Goal: Information Seeking & Learning: Find specific page/section

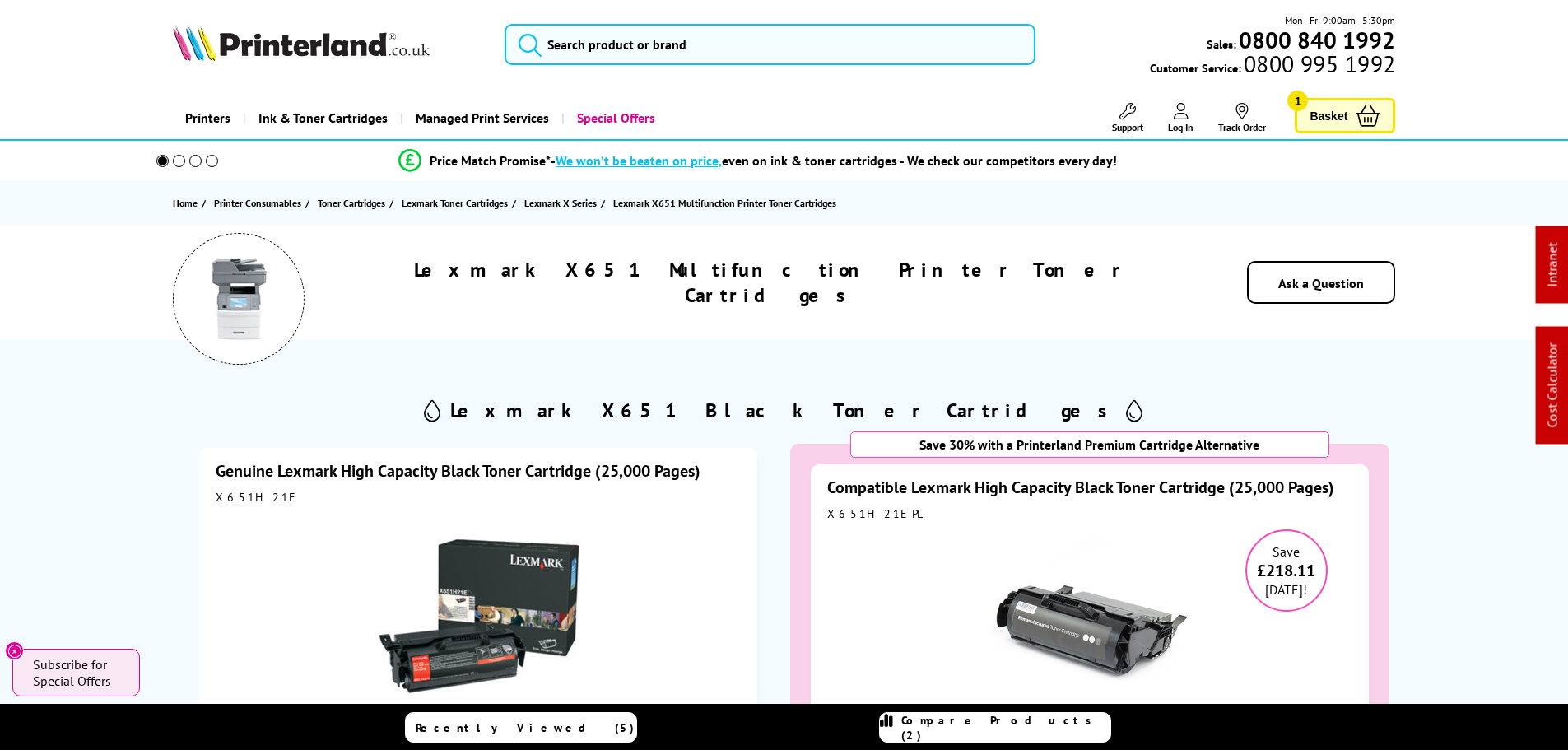
click at [284, 480] on link "Genuine Lexmark High Capacity Black Toner Cartridge (25,000 Pages)" at bounding box center [458, 471] width 485 height 21
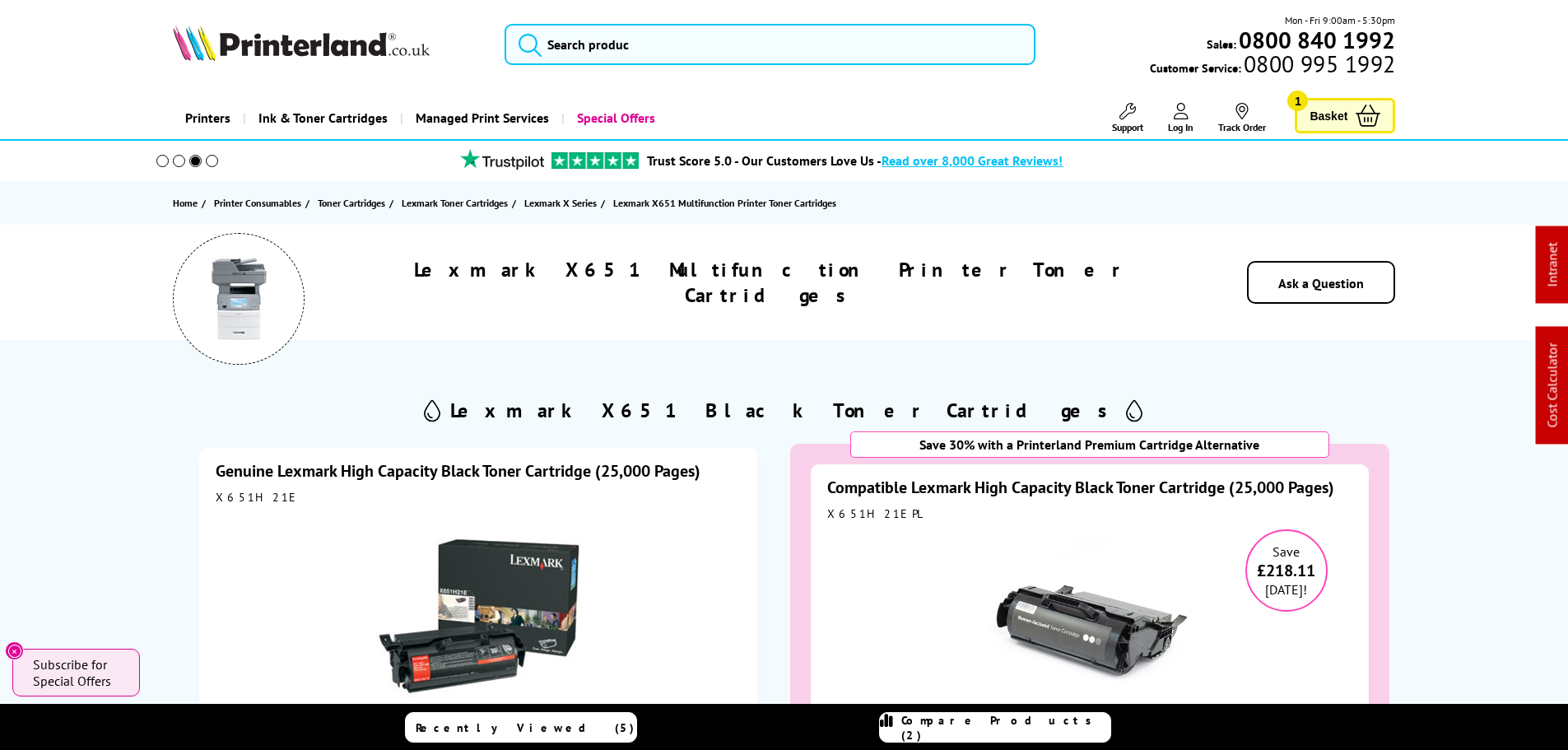
click at [245, 504] on div "X651H21E" at bounding box center [478, 497] width 525 height 15
click at [245, 500] on div "X651H21E" at bounding box center [478, 497] width 525 height 15
click at [243, 499] on div "X651H21E" at bounding box center [478, 497] width 525 height 15
copy div "X651H21E"
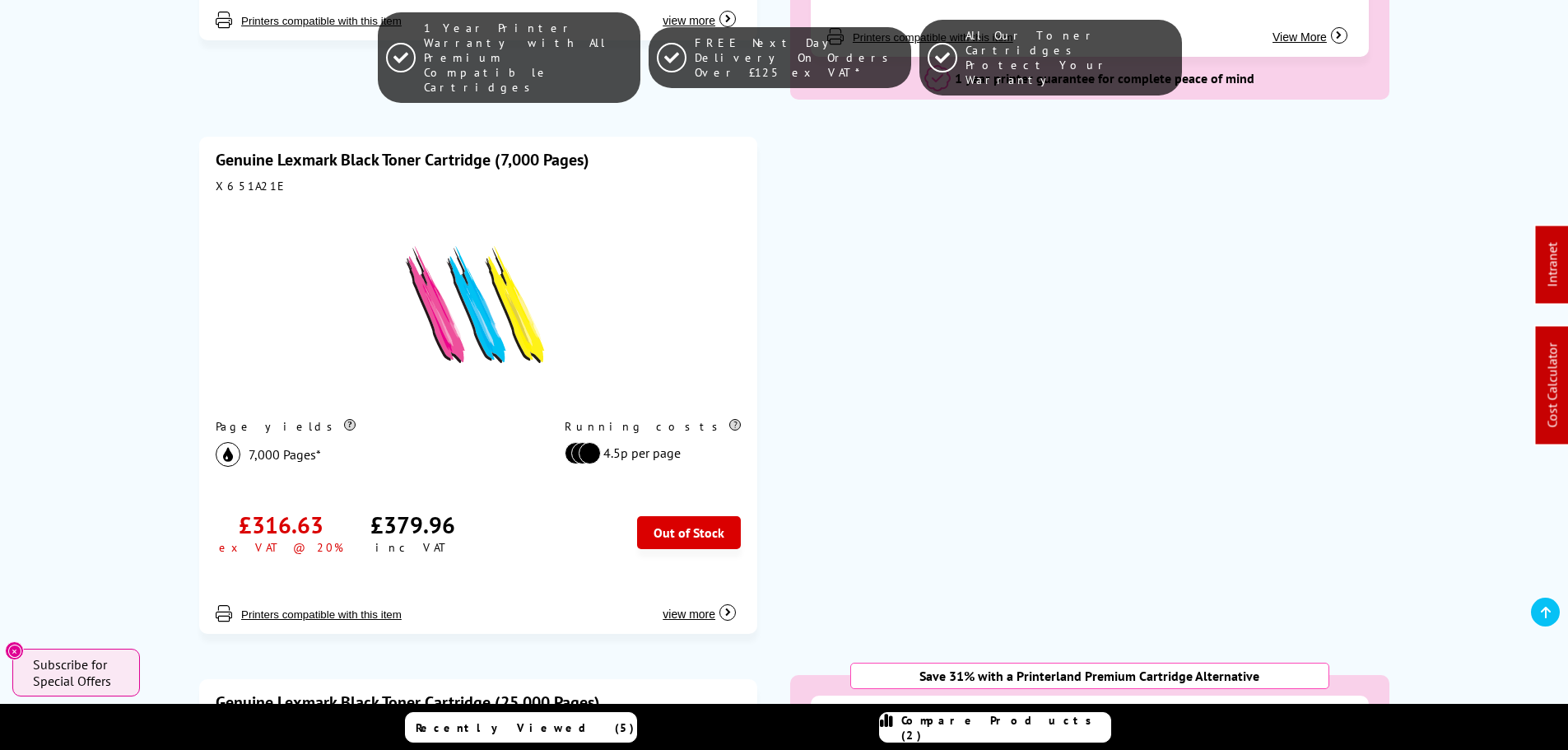
scroll to position [905, 0]
click at [237, 185] on div "X651A21E" at bounding box center [478, 185] width 525 height 15
copy div "X651A21E"
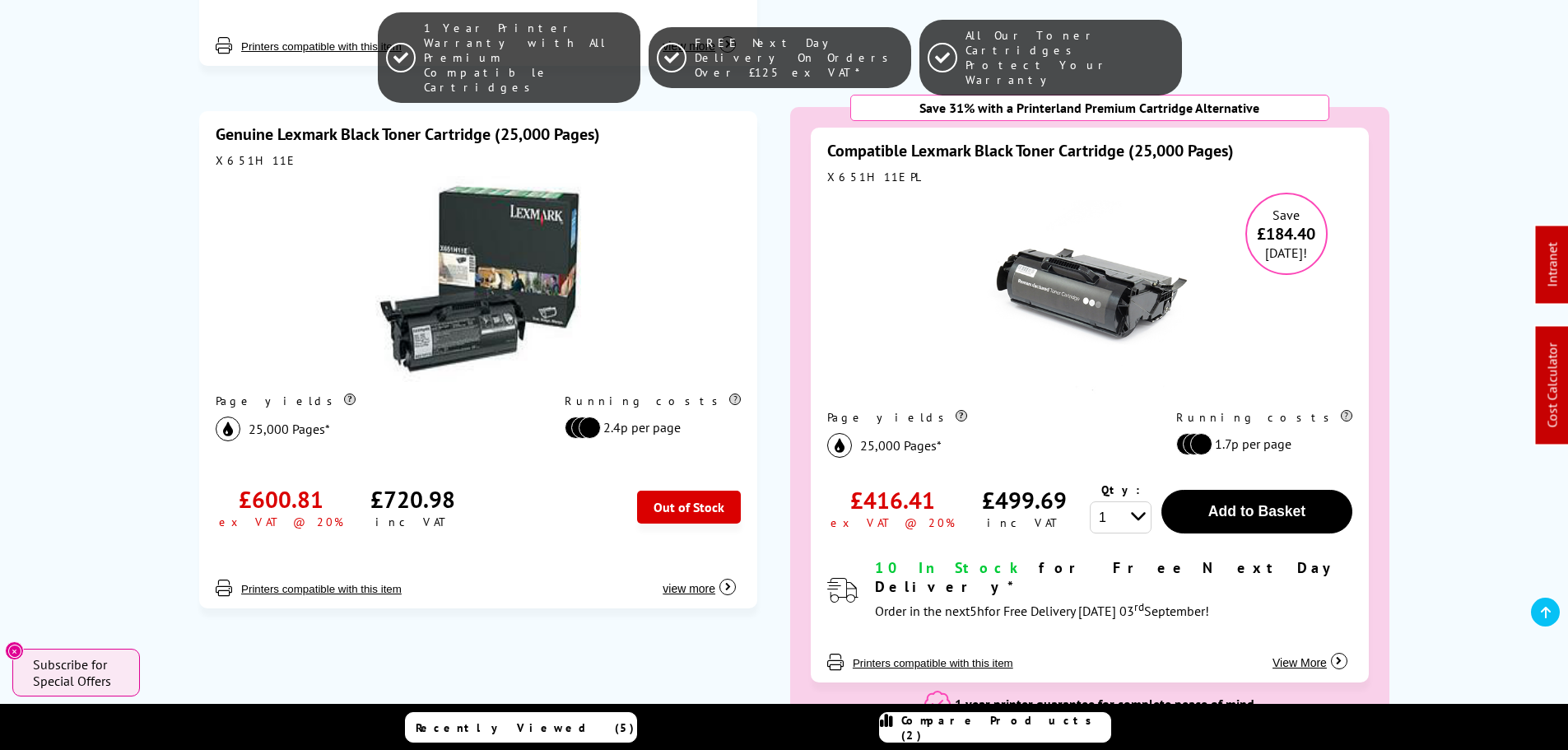
scroll to position [1481, 0]
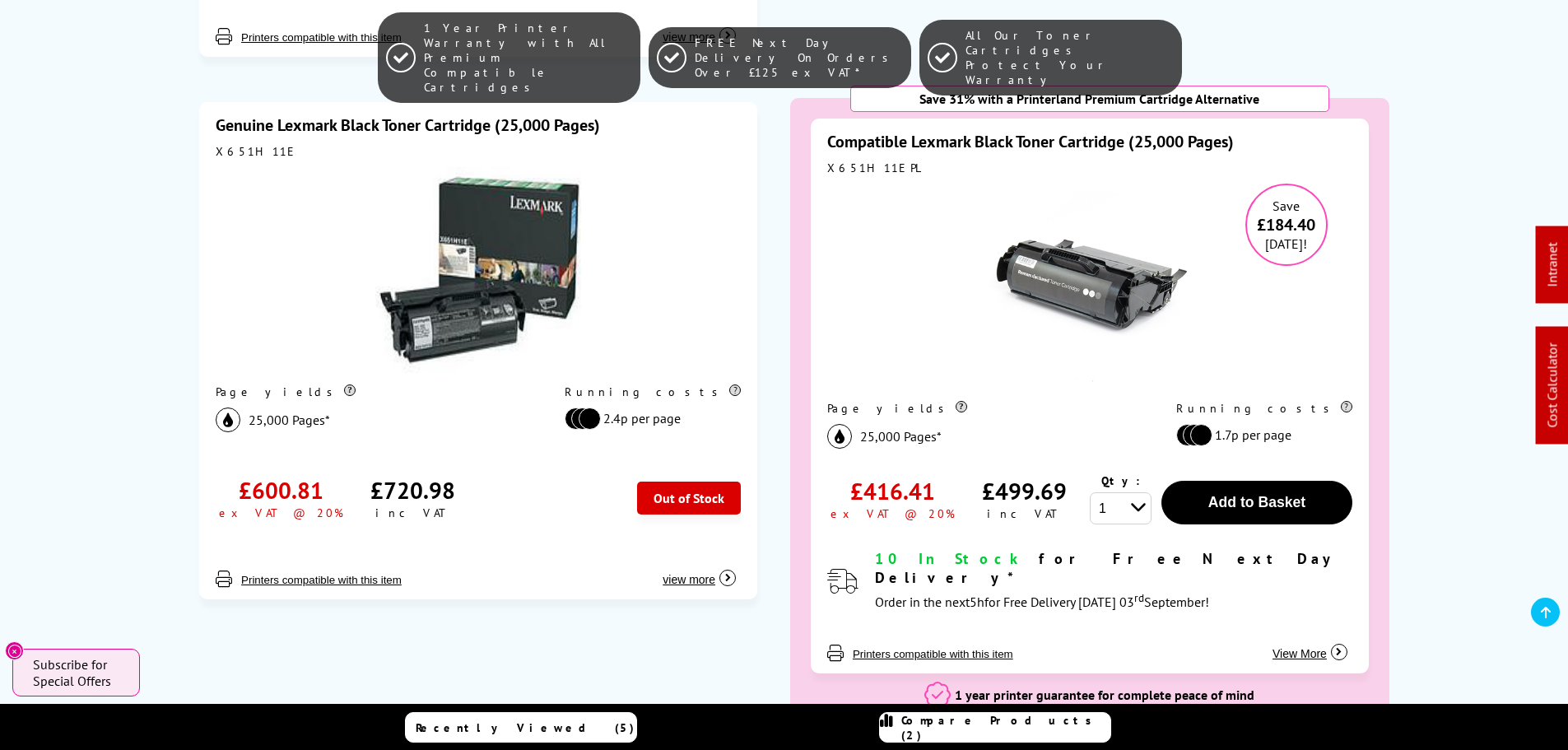
click at [240, 148] on div "X651H11E" at bounding box center [478, 151] width 525 height 15
copy div "X651H11E"
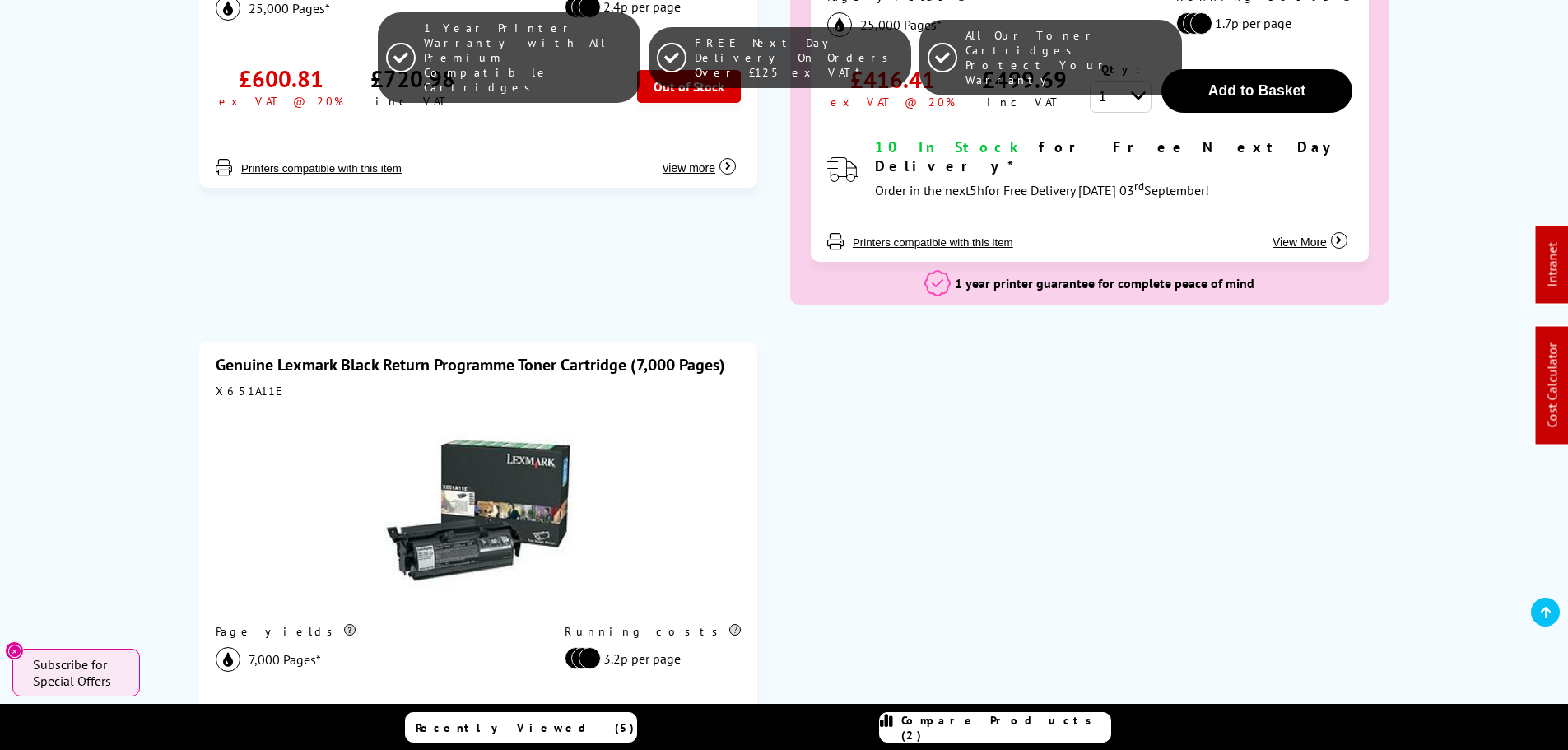
scroll to position [2058, 0]
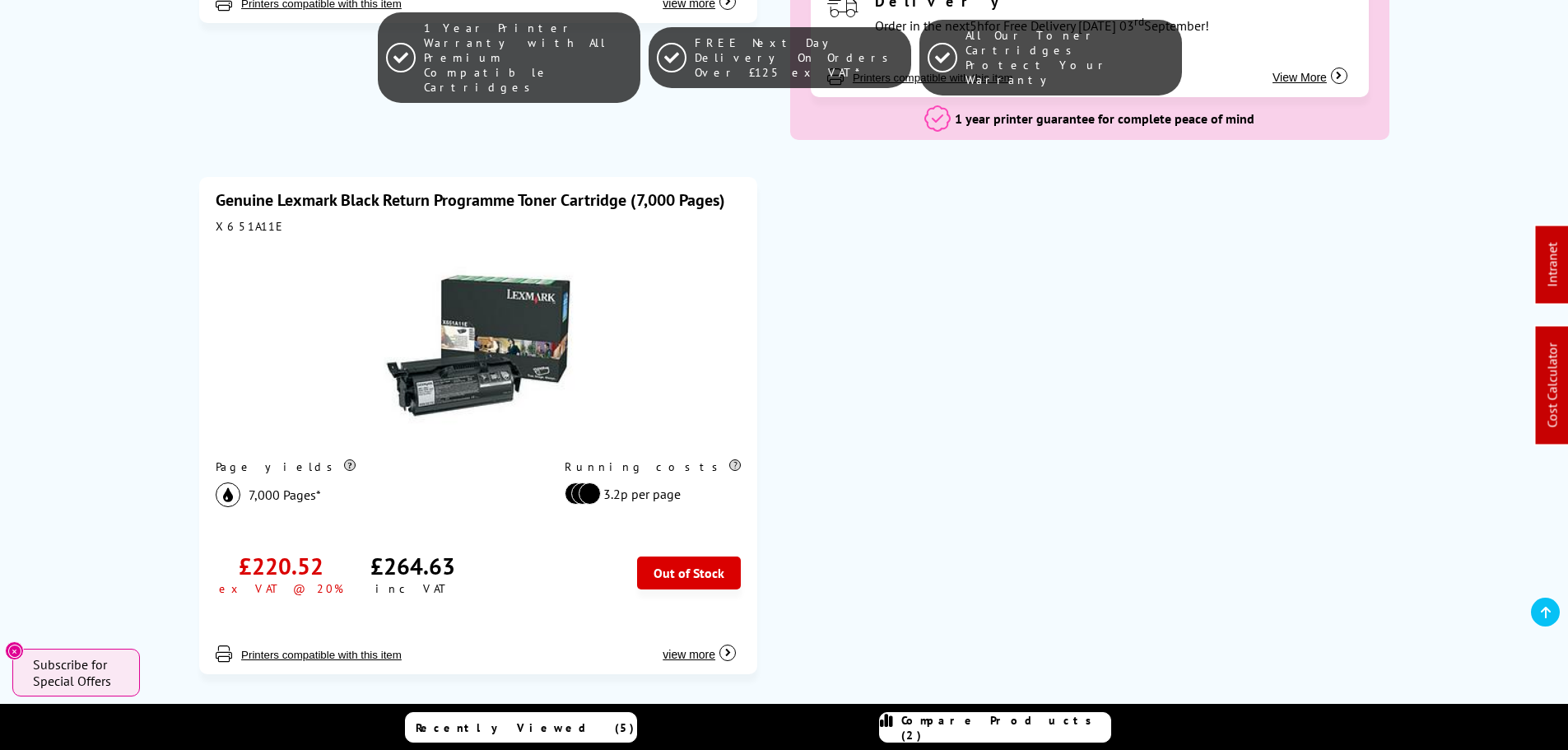
click at [235, 219] on div "X651A11E" at bounding box center [478, 226] width 525 height 15
copy div "X651A11E"
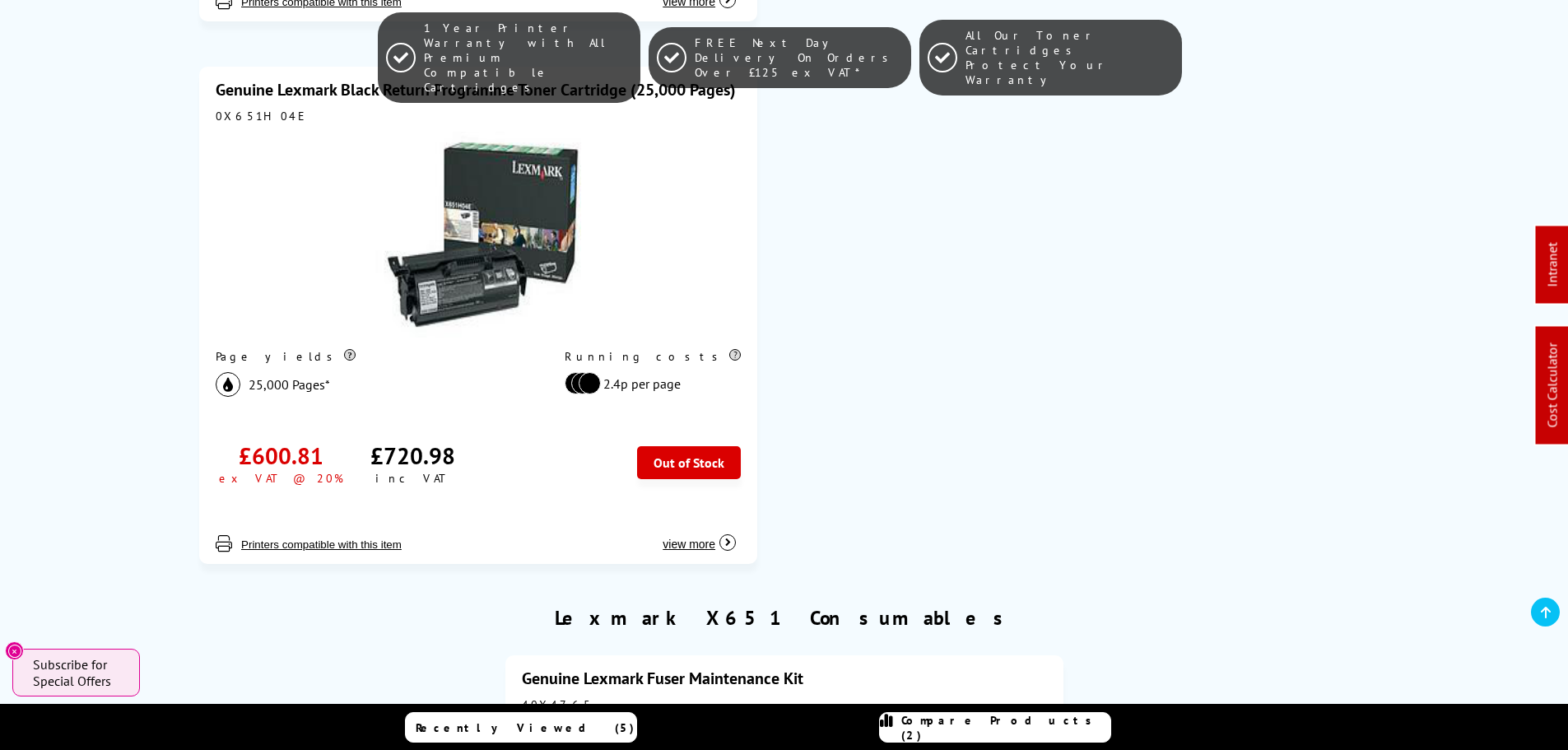
scroll to position [2716, 0]
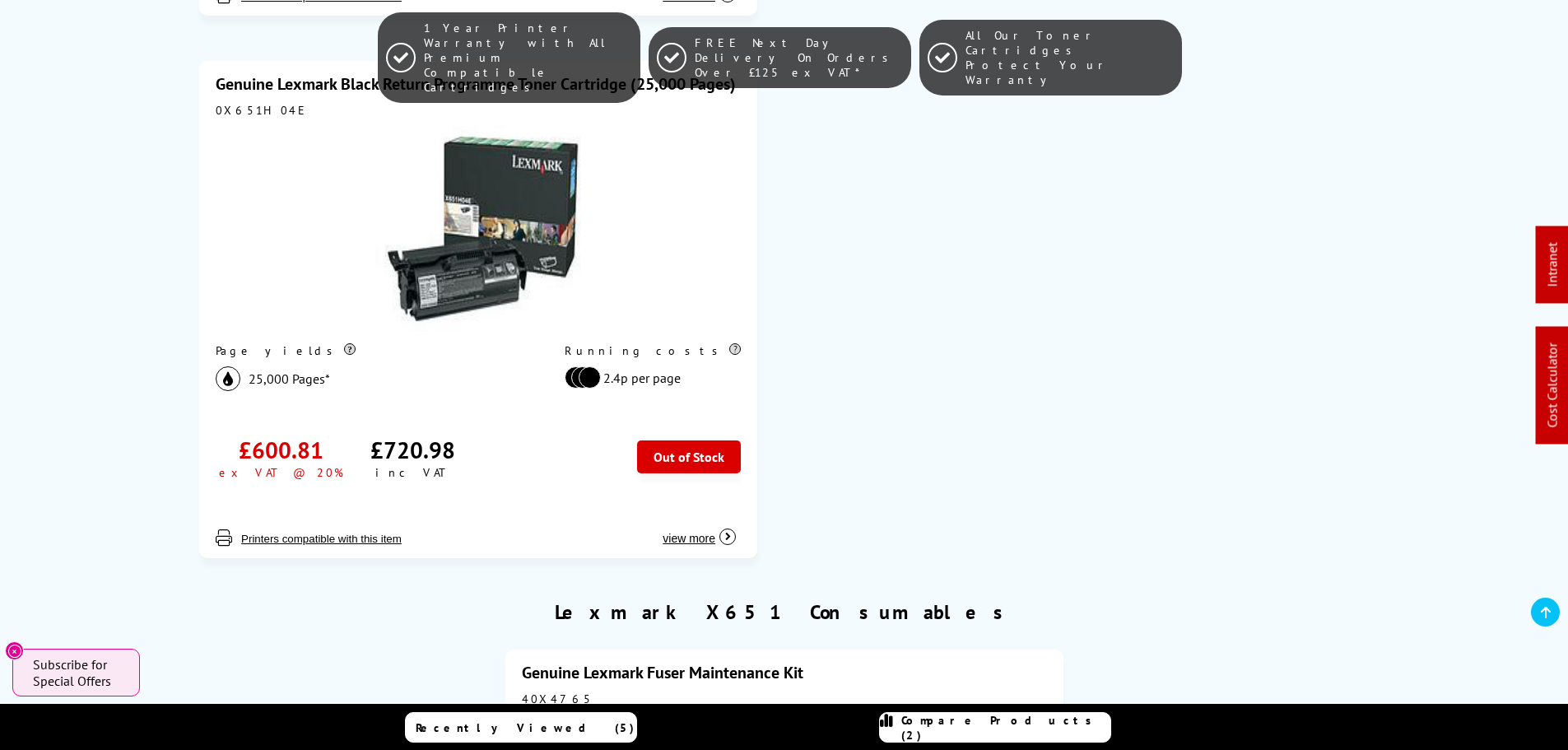
click at [250, 103] on div "0X651H04E" at bounding box center [478, 111] width 525 height 15
copy div "0X651H04E"
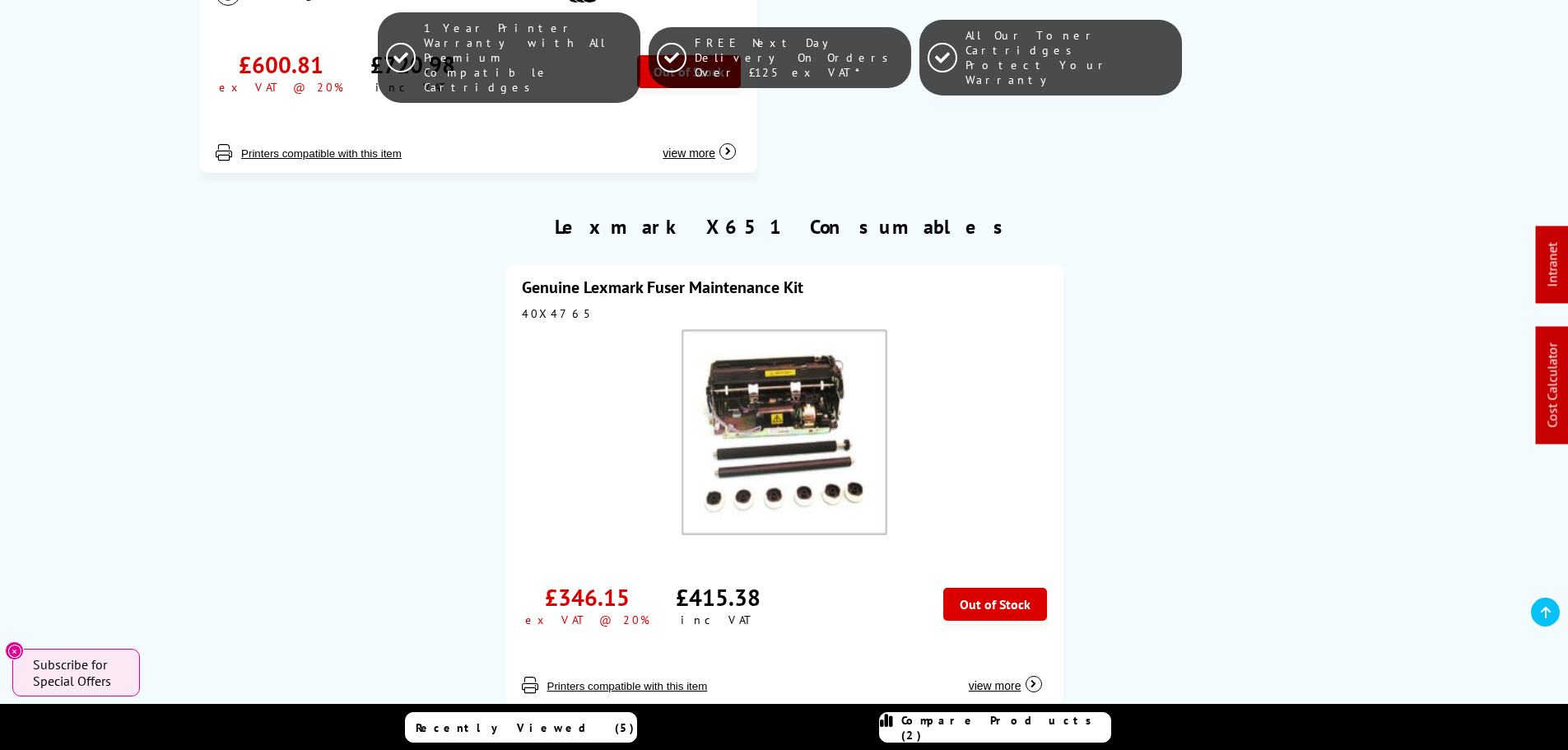
scroll to position [3210, 0]
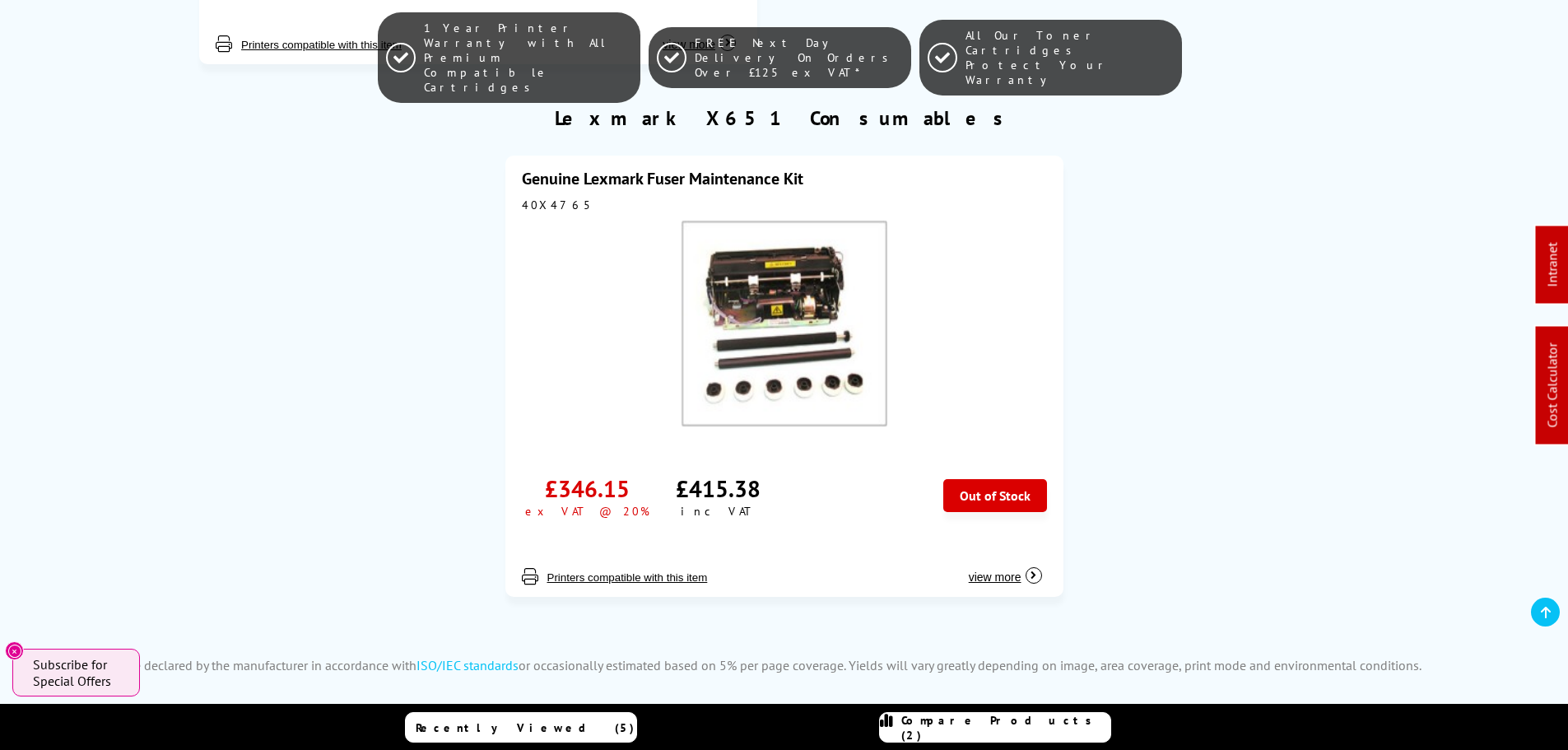
click at [539, 176] on div "Genuine Lexmark Fuser Maintenance Kit 40X4765 £346.15 ex VAT @ 20% £415.38" at bounding box center [784, 376] width 558 height 441
copy div "40X4765"
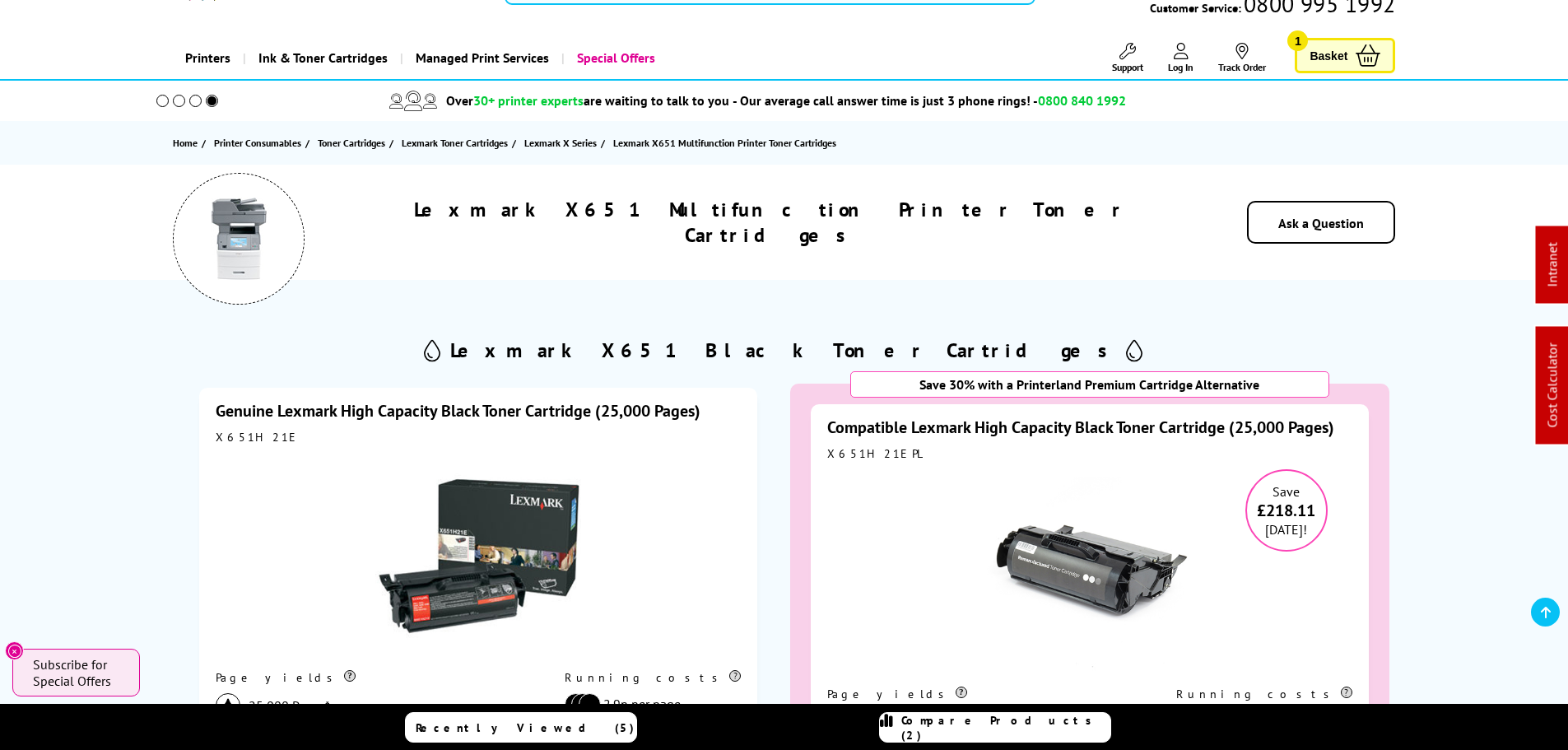
scroll to position [0, 0]
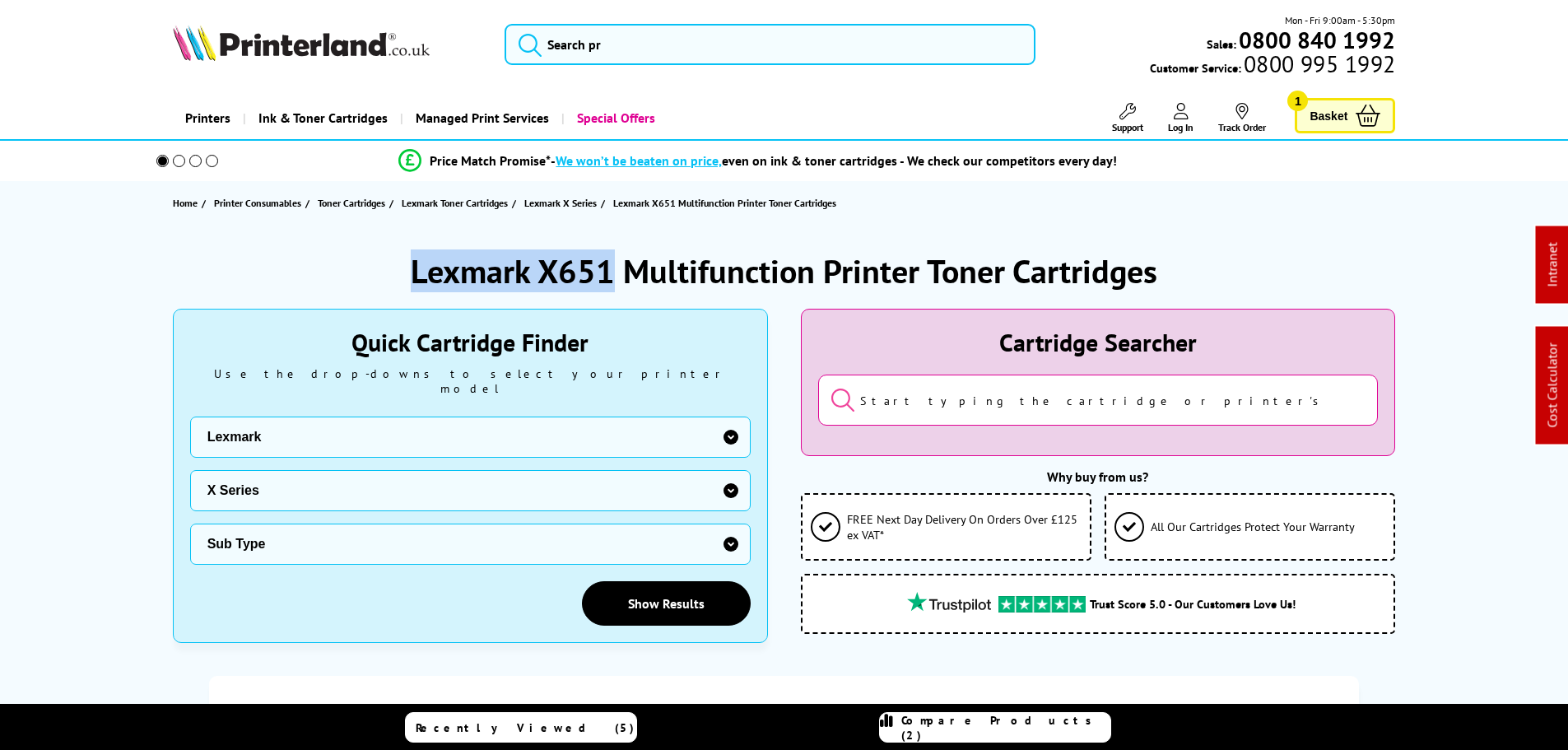
drag, startPoint x: 611, startPoint y: 268, endPoint x: 355, endPoint y: 249, distance: 256.7
click at [377, 270] on div "Lexmark X651 Multifunction Printer Toner Cartridges" at bounding box center [784, 271] width 1224 height 43
copy h1 "Lexmark X651"
drag, startPoint x: 611, startPoint y: 267, endPoint x: 328, endPoint y: 266, distance: 283.0
click at [341, 269] on div "Lexmark X65x Multifunction Printer Toner Cartridges" at bounding box center [784, 271] width 1224 height 43
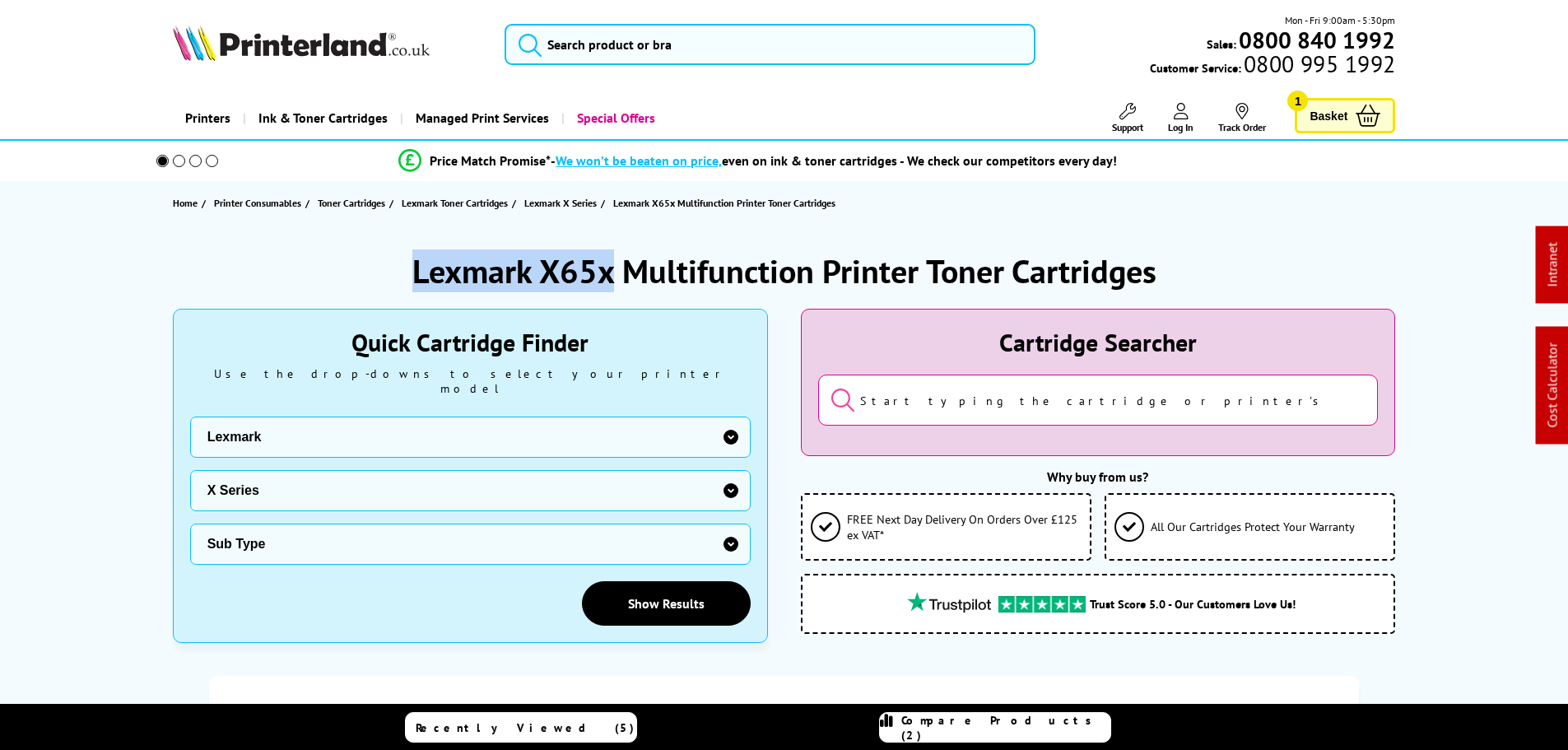
copy h1 "Lexmark X65x"
